Goal: Task Accomplishment & Management: Complete application form

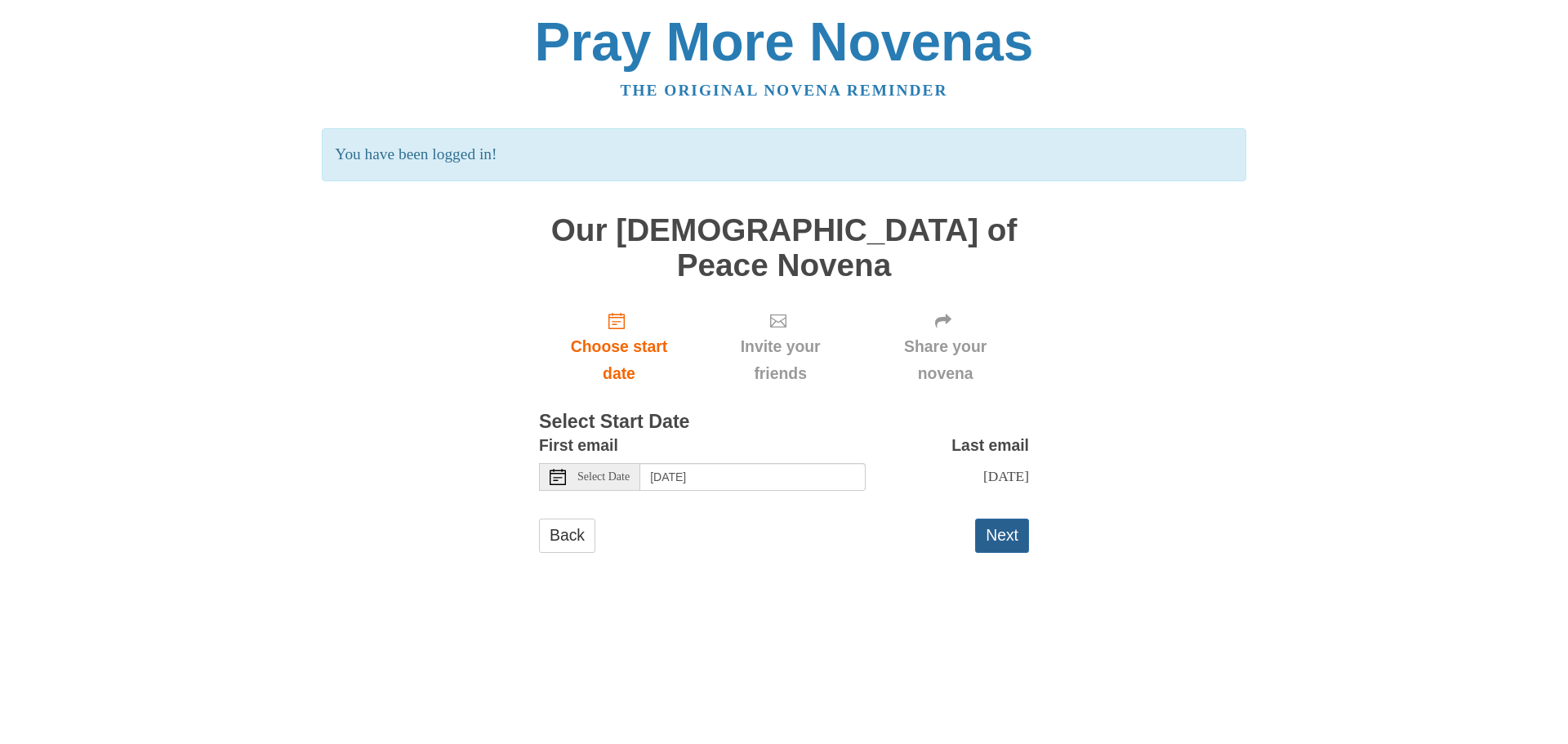
click at [989, 518] on button "Next" at bounding box center [1001, 535] width 53 height 34
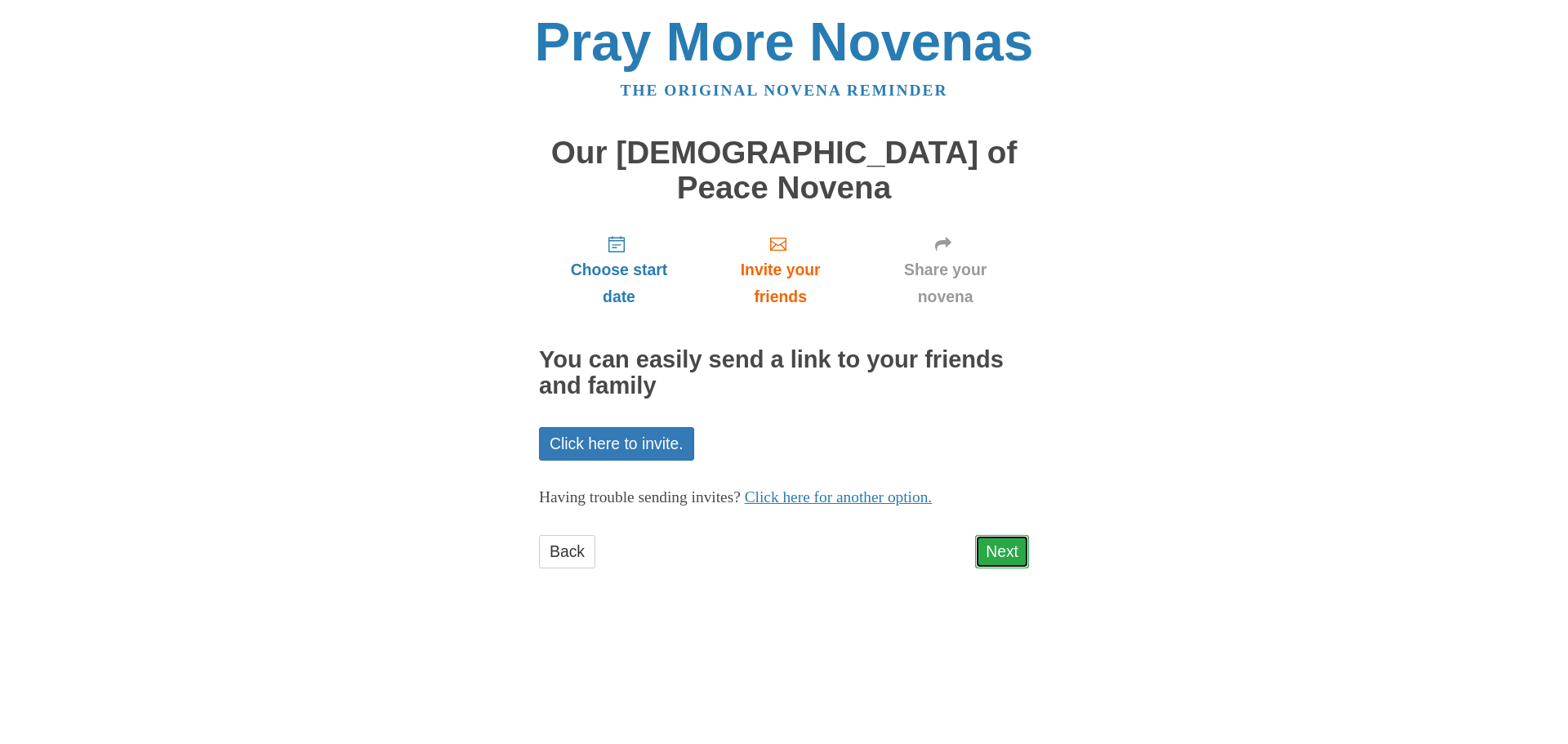
drag, startPoint x: 0, startPoint y: 0, endPoint x: 989, endPoint y: 516, distance: 1115.5
click at [989, 535] on link "Next" at bounding box center [1001, 551] width 53 height 34
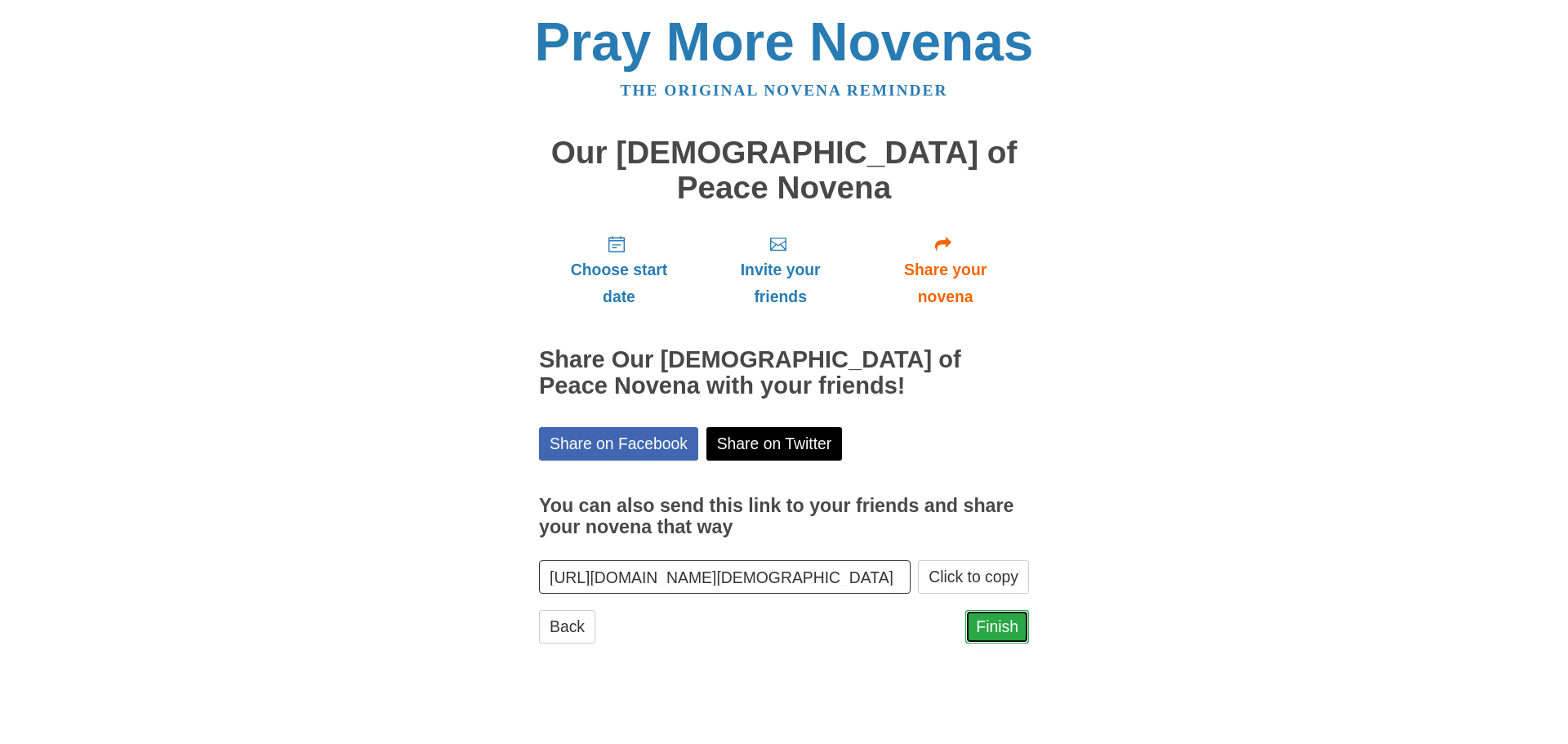
click at [981, 610] on link "Finish" at bounding box center [996, 626] width 63 height 34
